Goal: Task Accomplishment & Management: Manage account settings

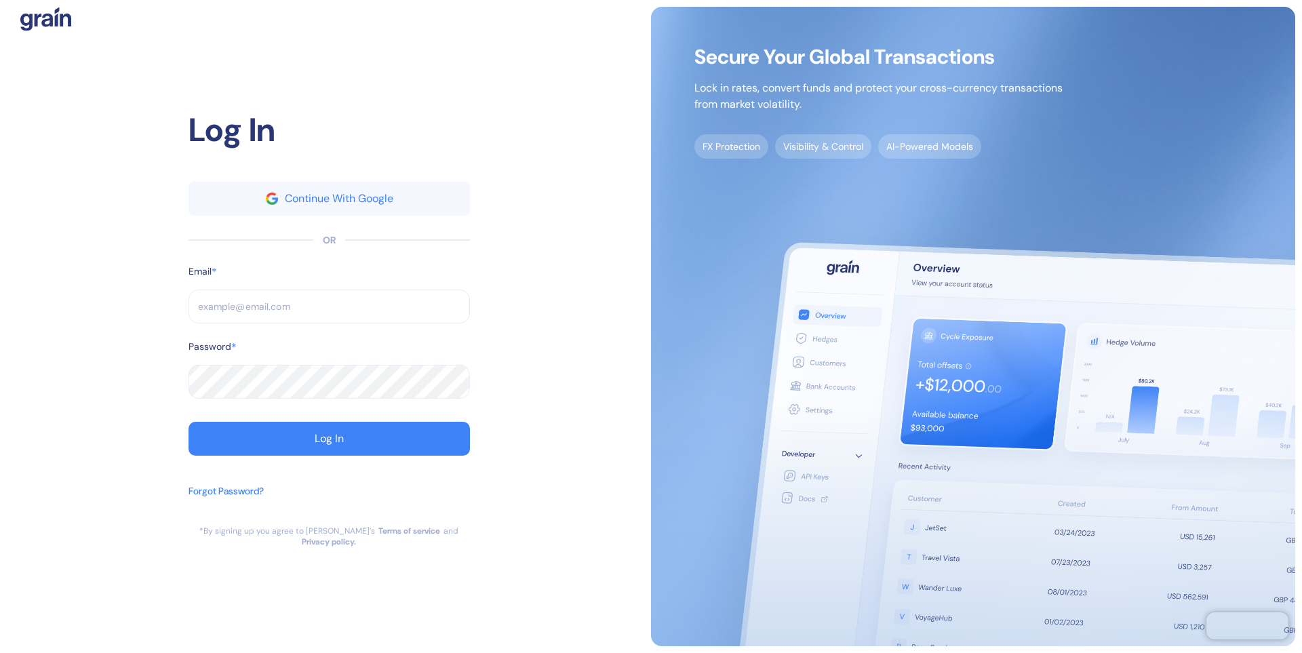
click at [244, 315] on input "text" at bounding box center [328, 306] width 281 height 34
click at [245, 302] on input "text" at bounding box center [328, 306] width 281 height 34
type input "a"
type input "al"
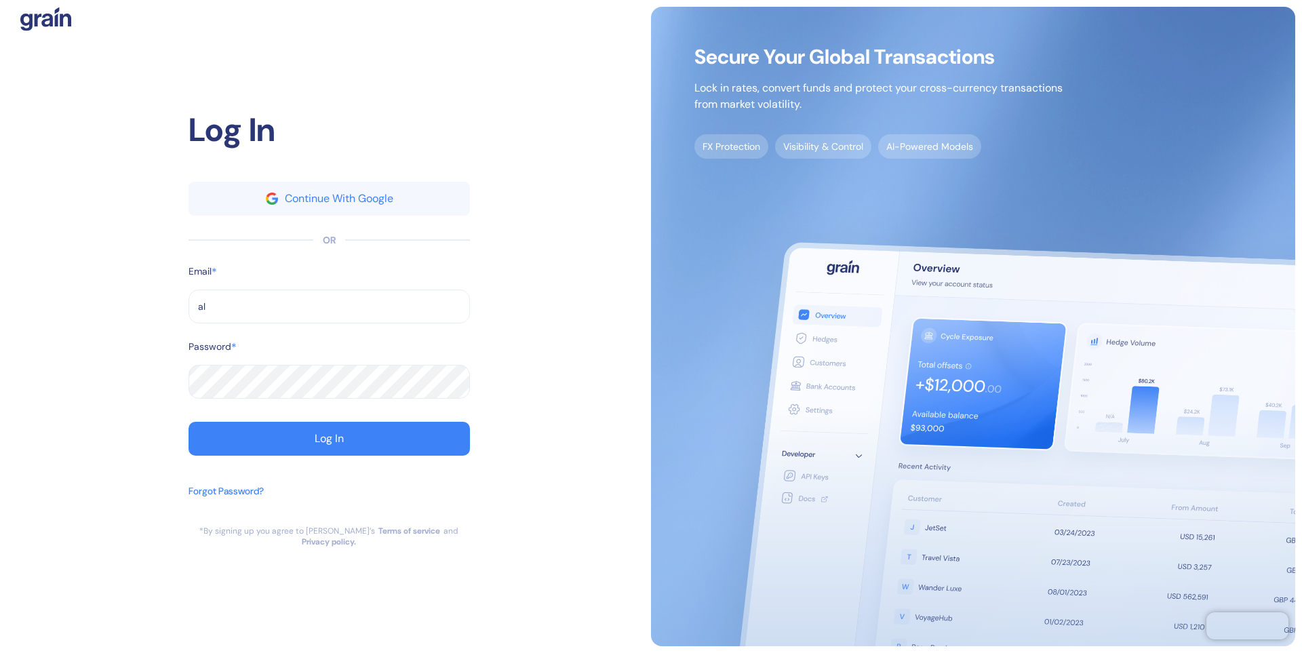
type input "al"
type input "ale"
type input "[PERSON_NAME][EMAIL_ADDRESS][DOMAIN_NAME]"
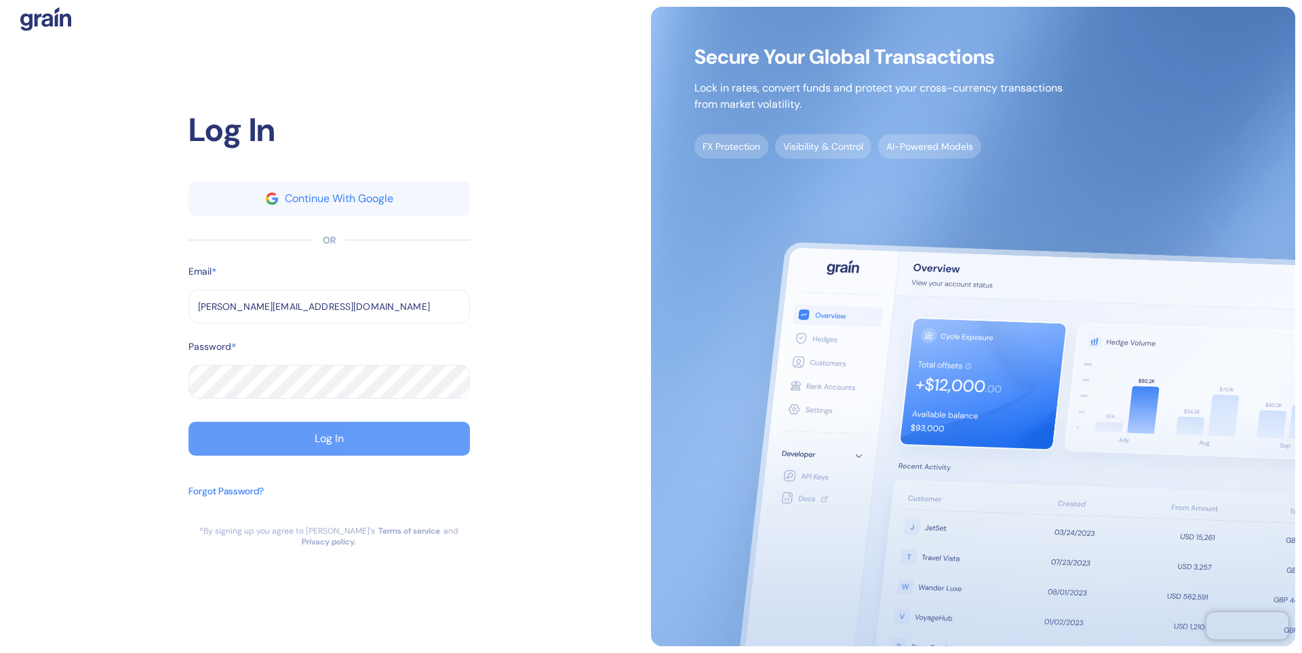
click at [279, 444] on button "Log In" at bounding box center [328, 439] width 281 height 34
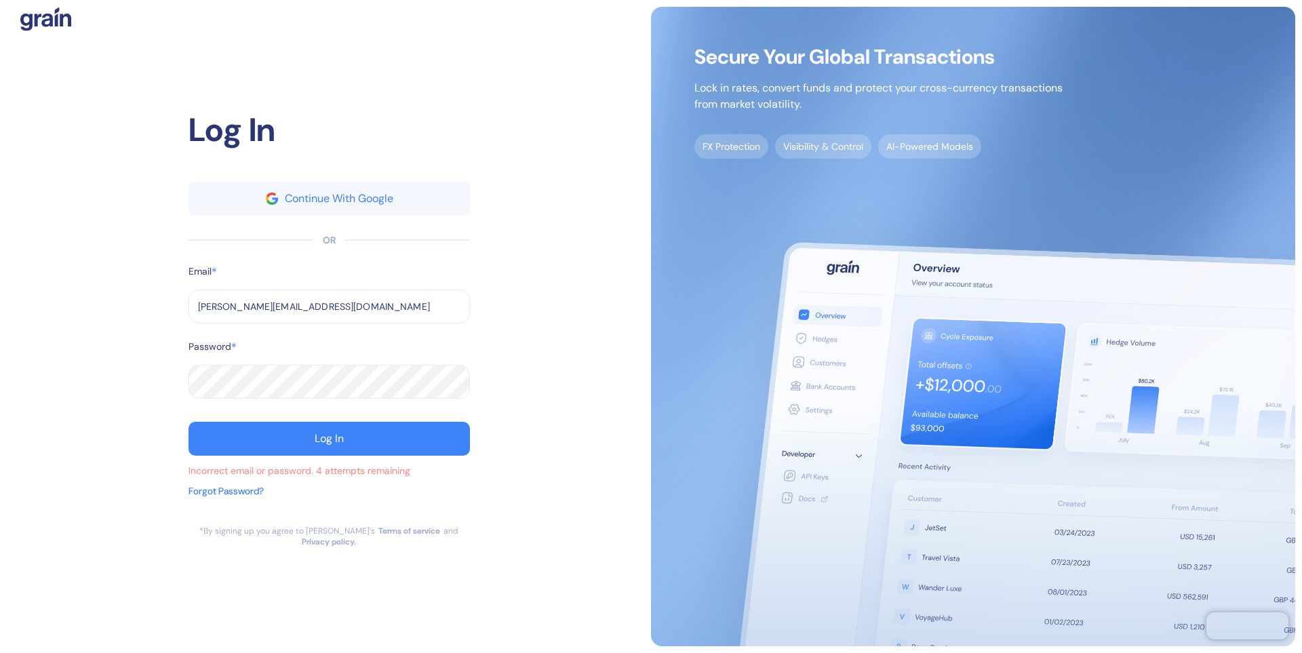
click at [16, 399] on div "Log In Continue With Google OR Email * [PERSON_NAME][EMAIL_ADDRESS][DOMAIN_NAME…" at bounding box center [329, 326] width 644 height 639
click at [350, 439] on button "Log In" at bounding box center [328, 439] width 281 height 34
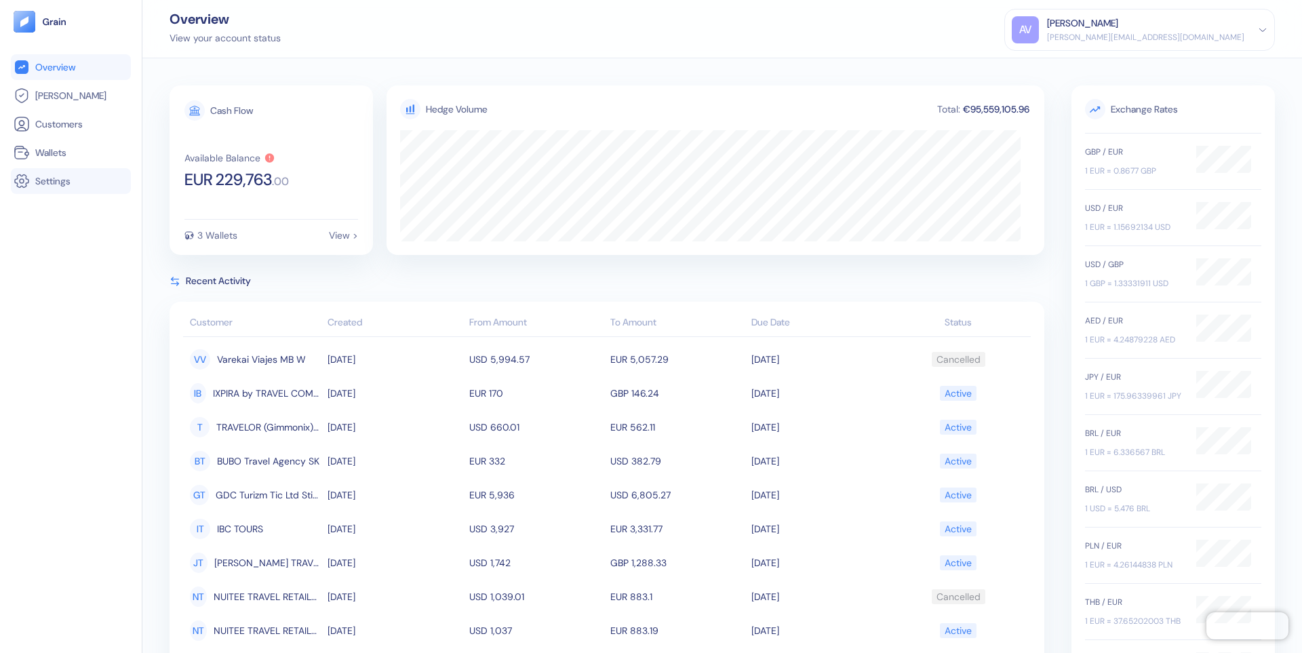
click at [77, 176] on link "Settings" at bounding box center [71, 181] width 115 height 16
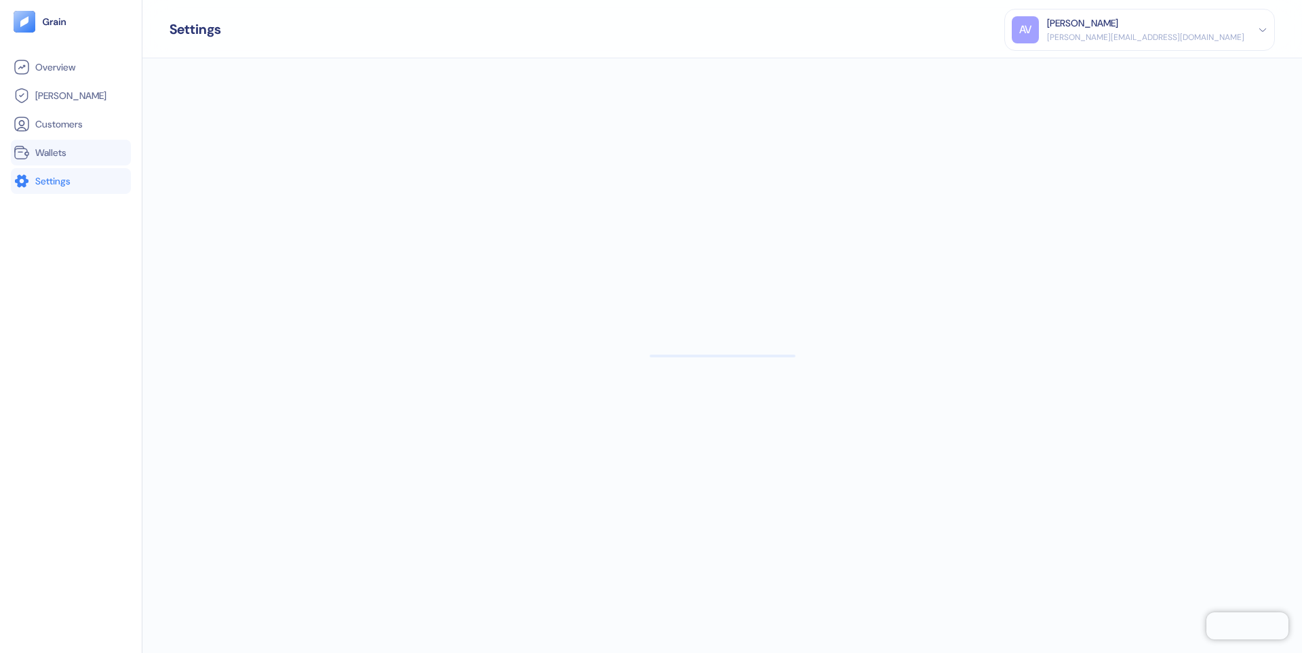
click at [62, 147] on span "Wallets" at bounding box center [50, 153] width 31 height 14
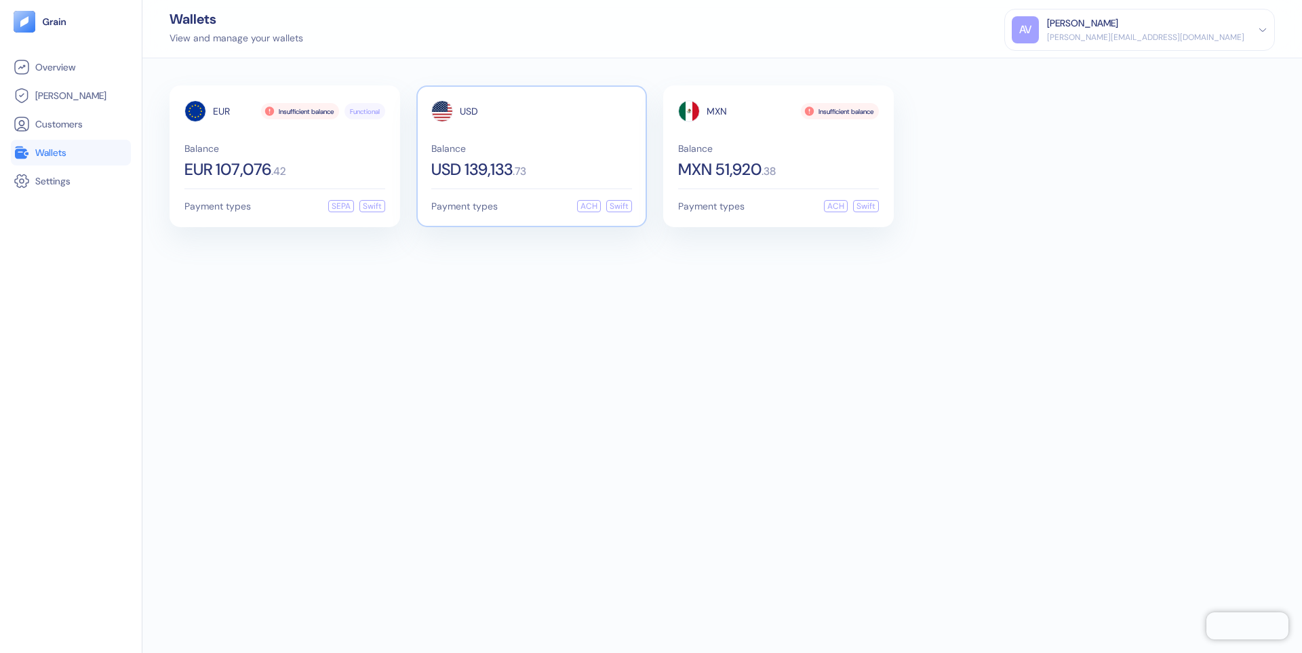
click at [544, 134] on div "USD Balance USD 139,133 . 73" at bounding box center [531, 138] width 201 height 77
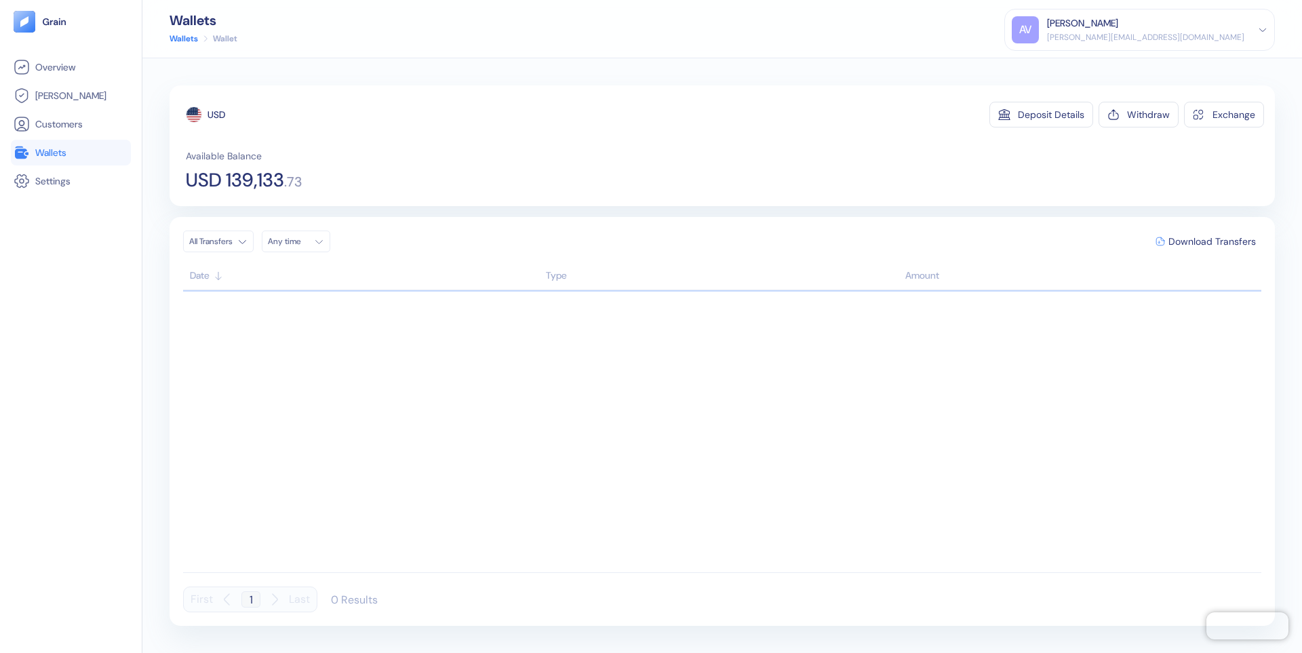
click at [48, 155] on span "Wallets" at bounding box center [50, 153] width 31 height 14
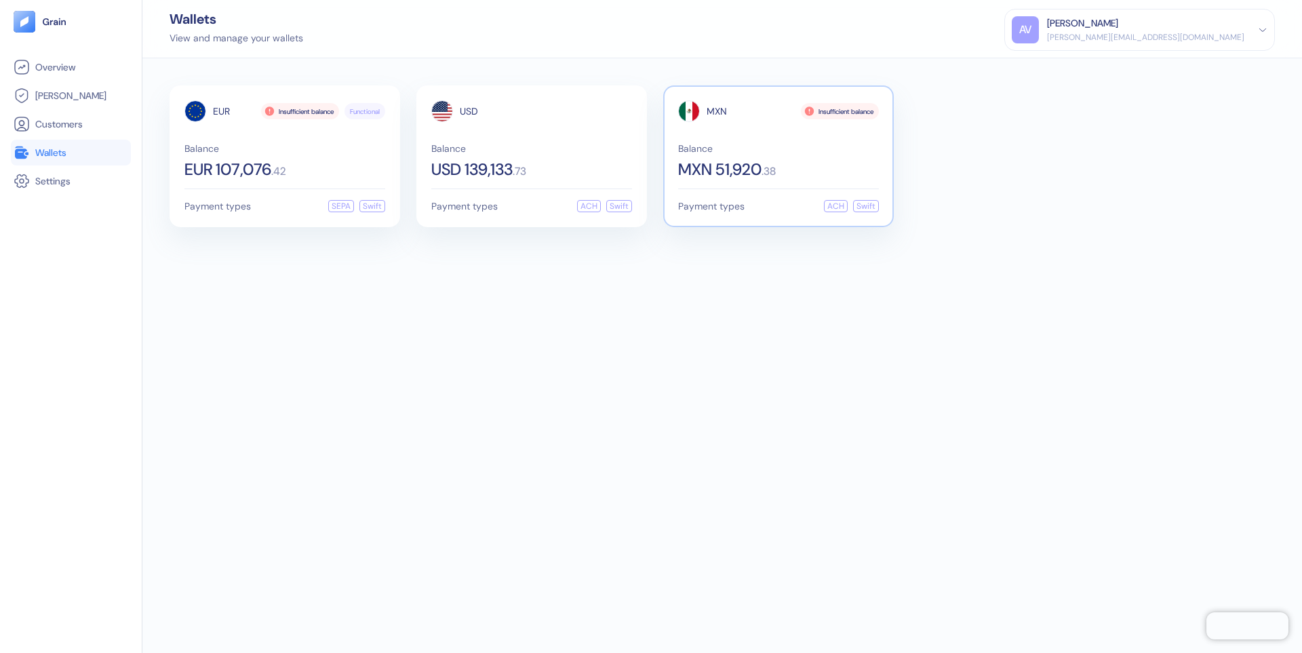
click at [800, 139] on div "MXN Insufficient balance Balance MXN 51,920 . 38" at bounding box center [778, 138] width 201 height 77
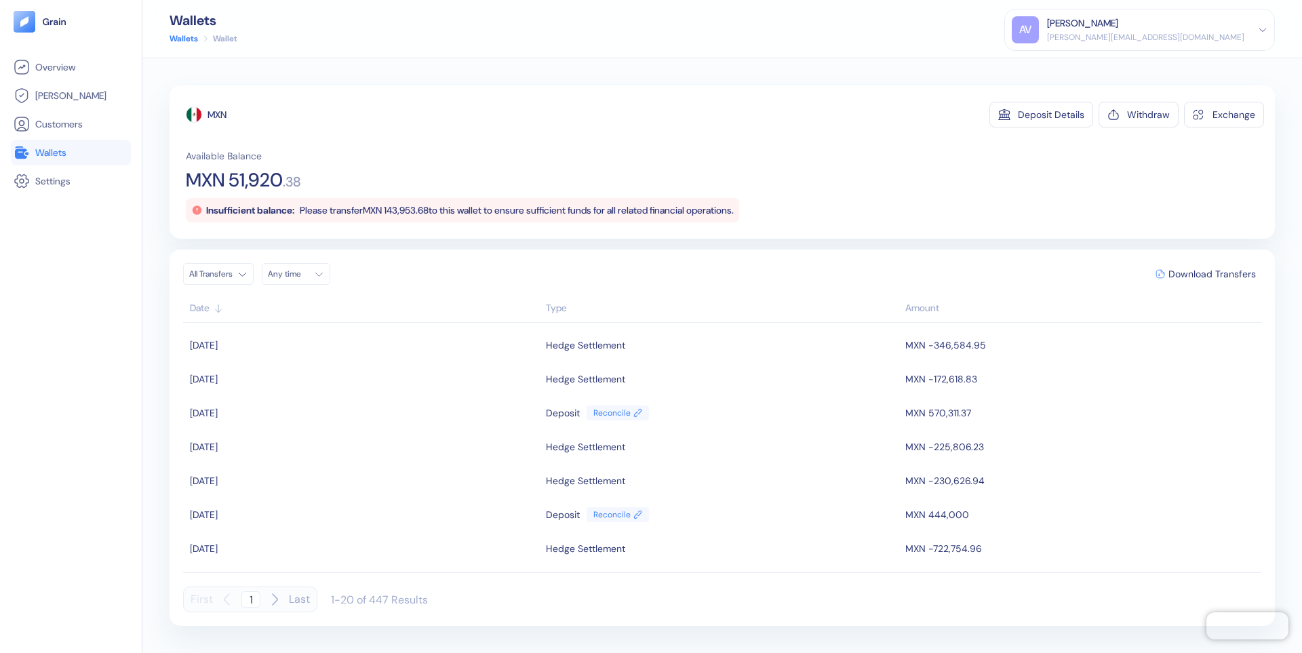
click at [226, 275] on html "Pingdom Check: App Online Overview [PERSON_NAME] Customers Wallets Settings Wal…" at bounding box center [651, 326] width 1302 height 653
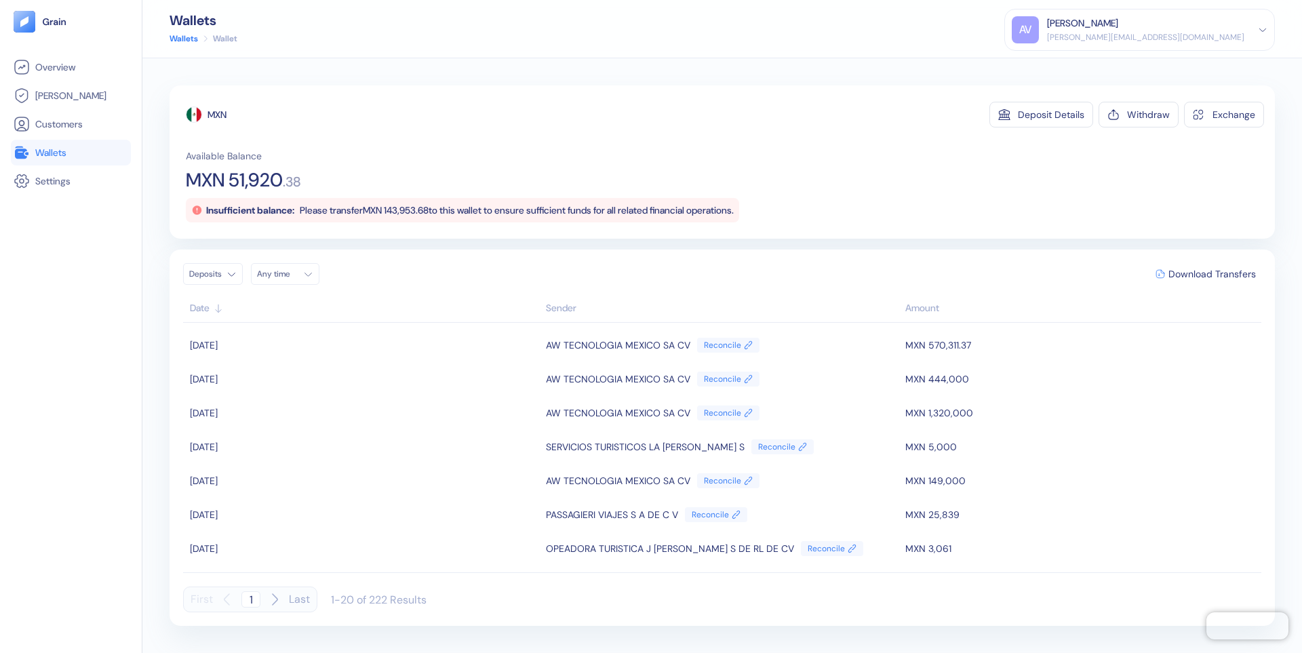
click at [1118, 28] on div "[PERSON_NAME]" at bounding box center [1082, 23] width 71 height 14
click at [1066, 73] on div "Sign Out" at bounding box center [1047, 67] width 37 height 14
